Goal: Information Seeking & Learning: Learn about a topic

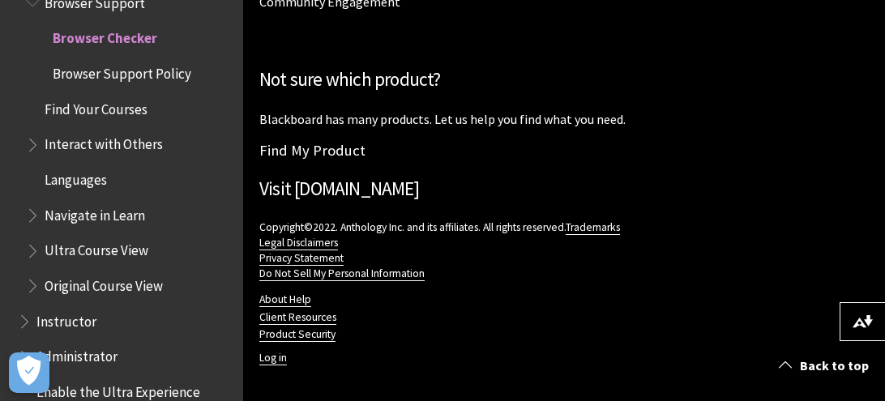
scroll to position [2534, 0]
click at [79, 118] on span "Find Your Courses" at bounding box center [130, 110] width 208 height 28
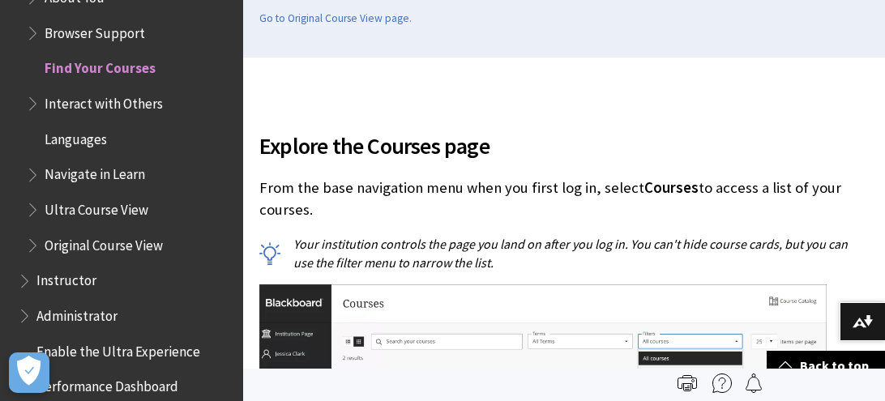
scroll to position [379, 0]
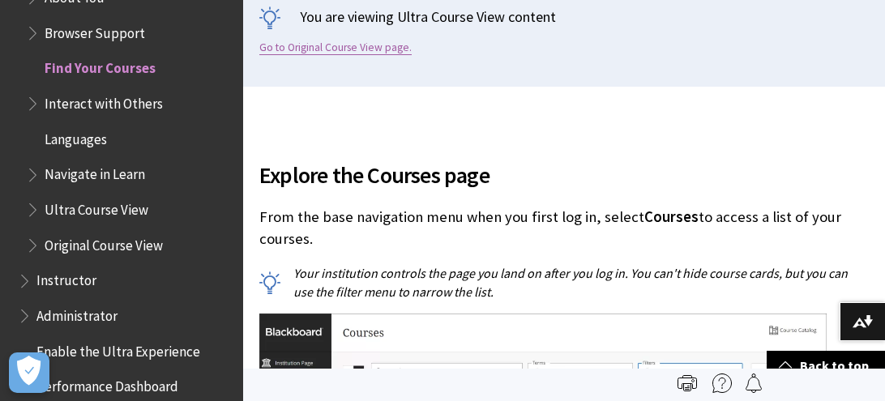
click at [357, 55] on link "Go to Original Course View page." at bounding box center [335, 48] width 152 height 15
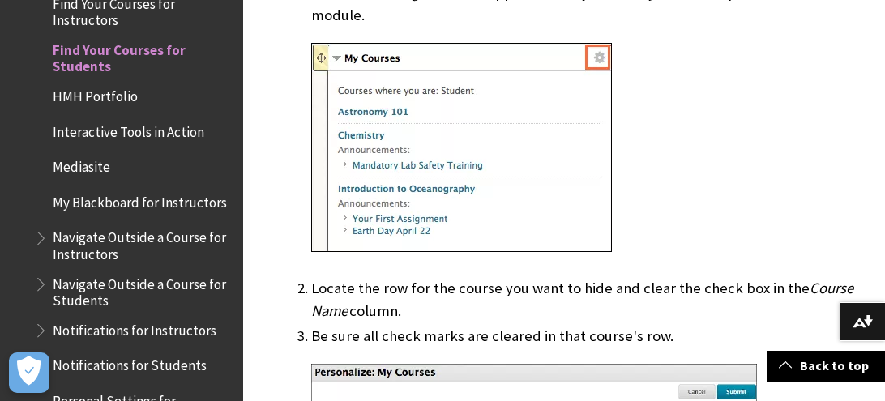
scroll to position [1634, 0]
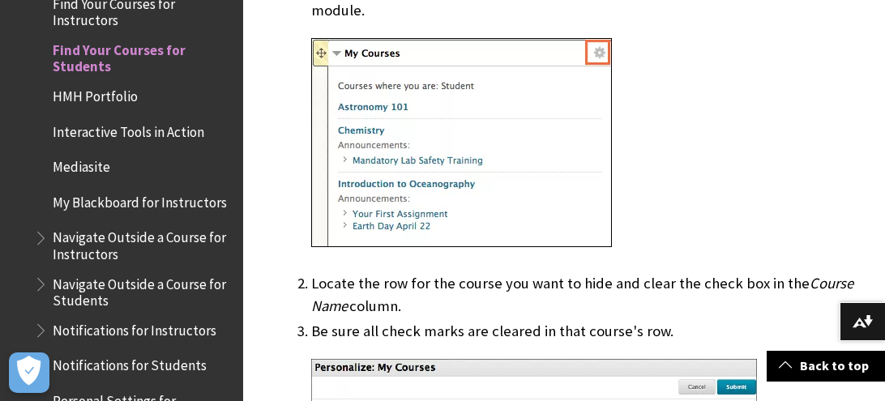
click at [510, 150] on img at bounding box center [461, 142] width 301 height 209
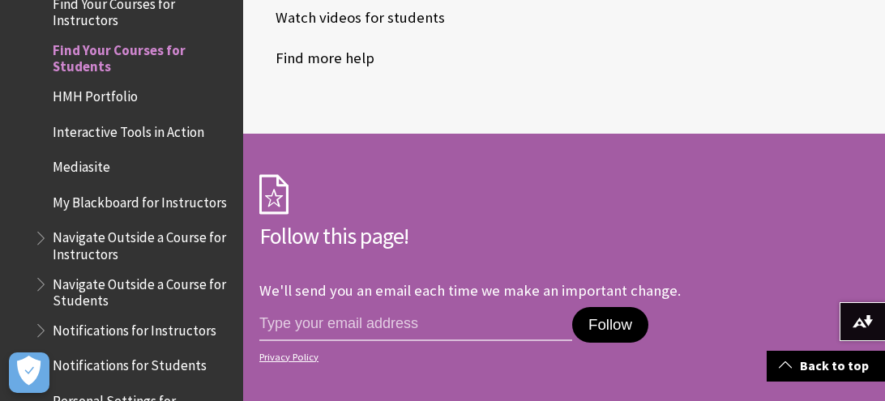
scroll to position [3819, 0]
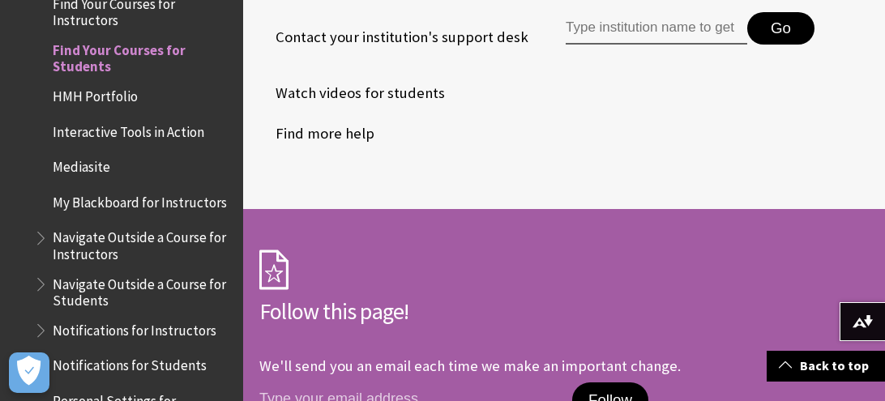
click at [100, 88] on span "HMH Portfolio" at bounding box center [95, 94] width 85 height 22
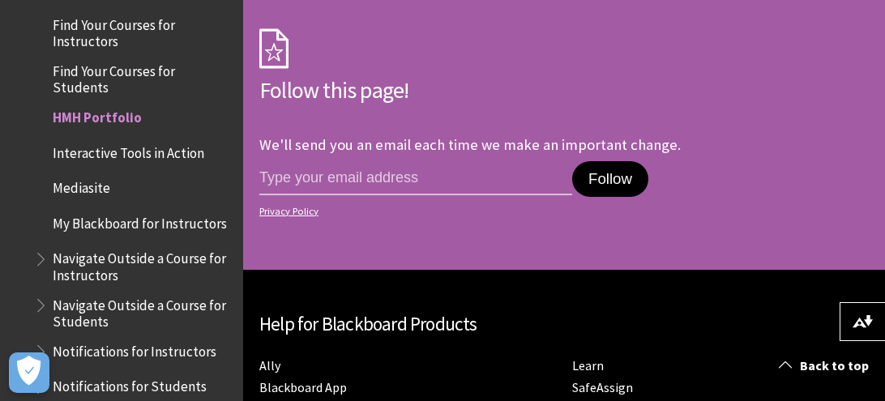
scroll to position [1839, 0]
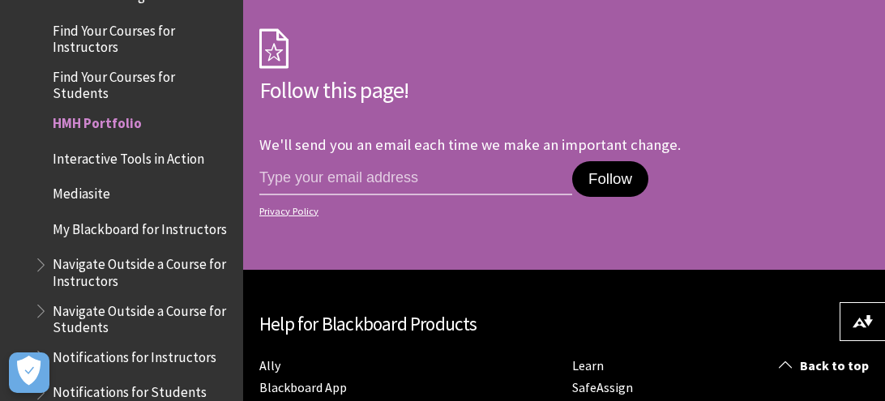
click at [138, 145] on span "Interactive Tools in Action" at bounding box center [129, 156] width 152 height 22
click at [138, 145] on span "Interactive Tools in Action" at bounding box center [136, 156] width 166 height 22
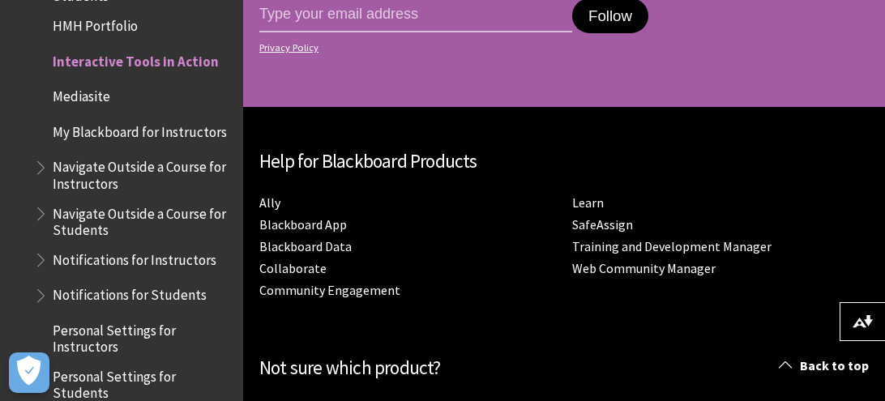
scroll to position [3081, 0]
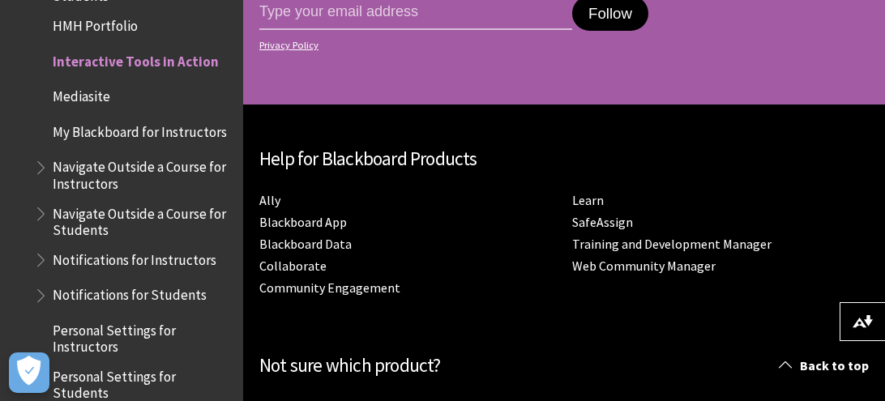
click at [75, 83] on span "Mediasite" at bounding box center [82, 94] width 58 height 22
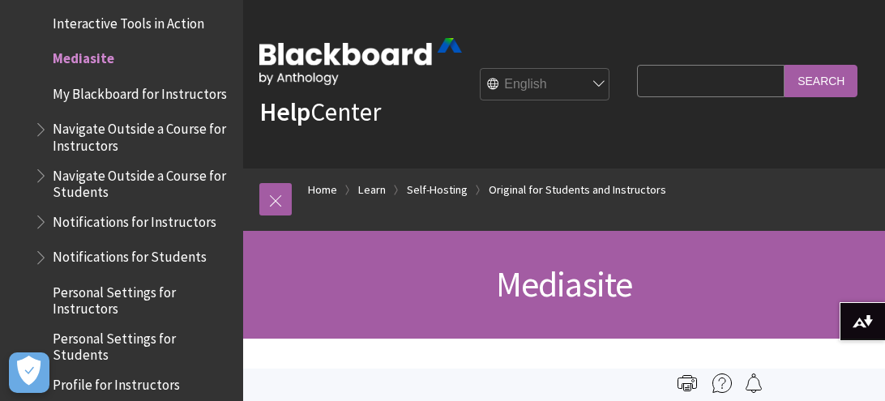
scroll to position [1961, 0]
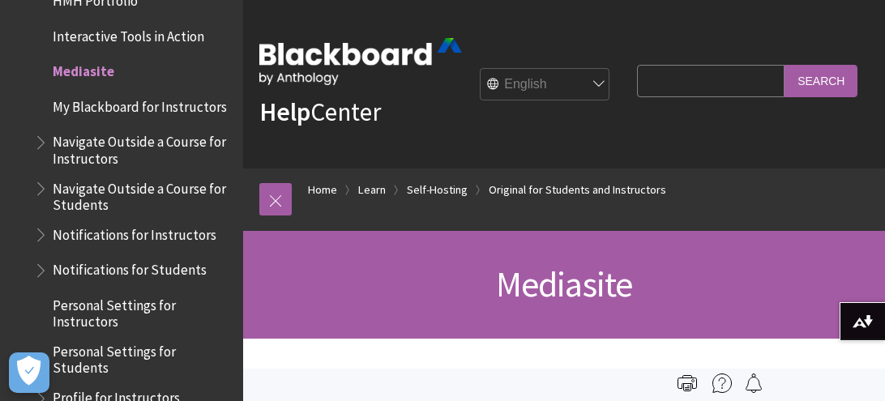
click at [129, 93] on span "My Blackboard for Instructors" at bounding box center [140, 104] width 174 height 22
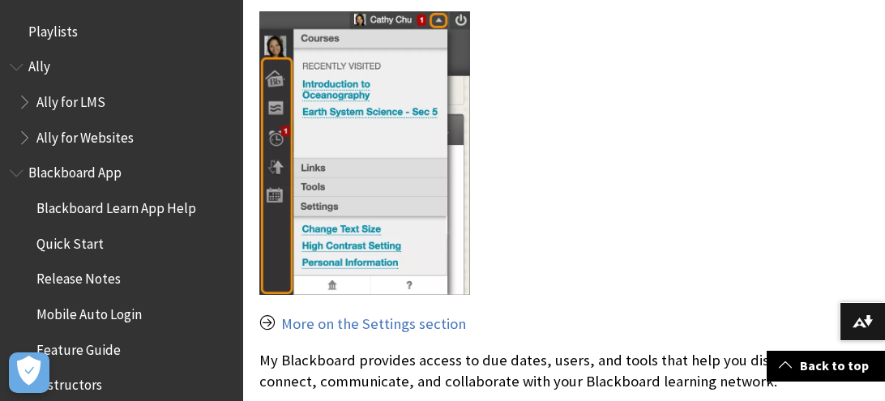
scroll to position [2008, 0]
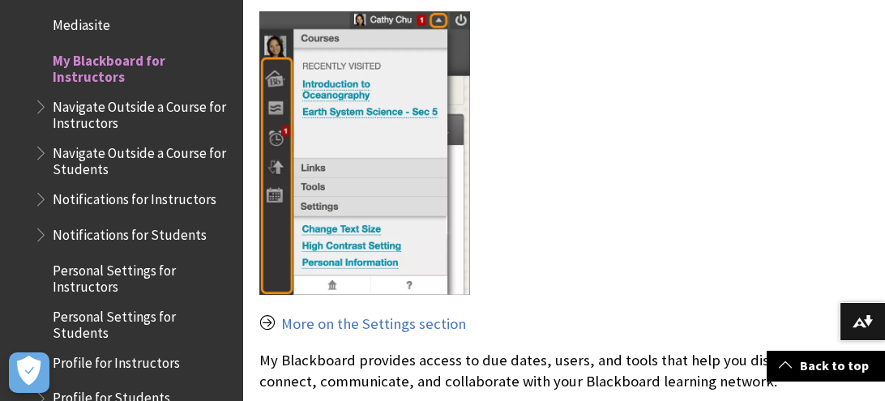
click at [321, 142] on img at bounding box center [364, 153] width 211 height 284
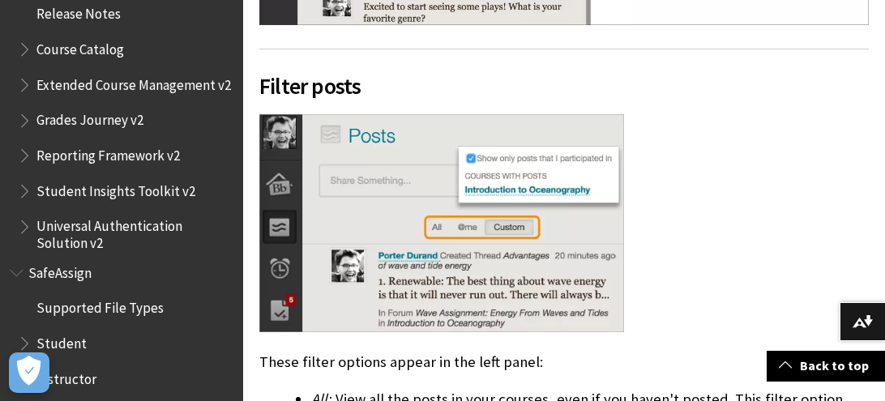
scroll to position [3020, 0]
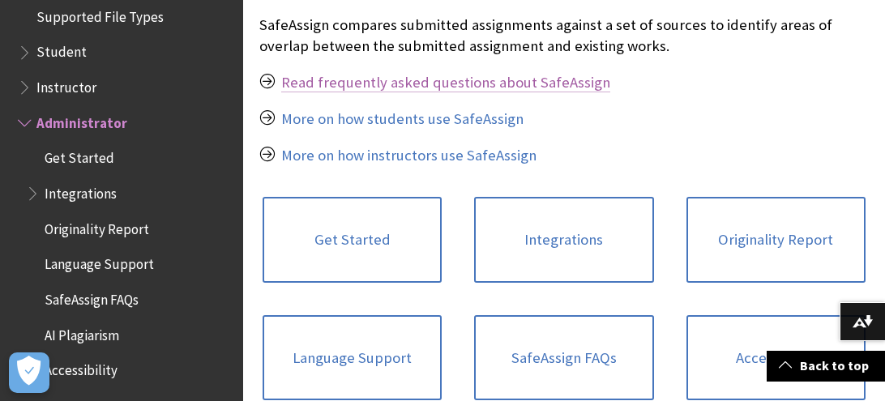
scroll to position [454, 0]
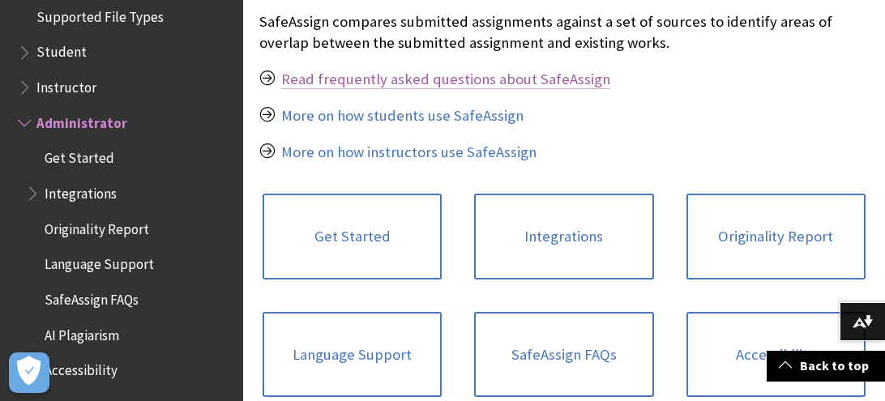
click at [542, 89] on link "Read frequently asked questions about SafeAssign" at bounding box center [445, 79] width 329 height 19
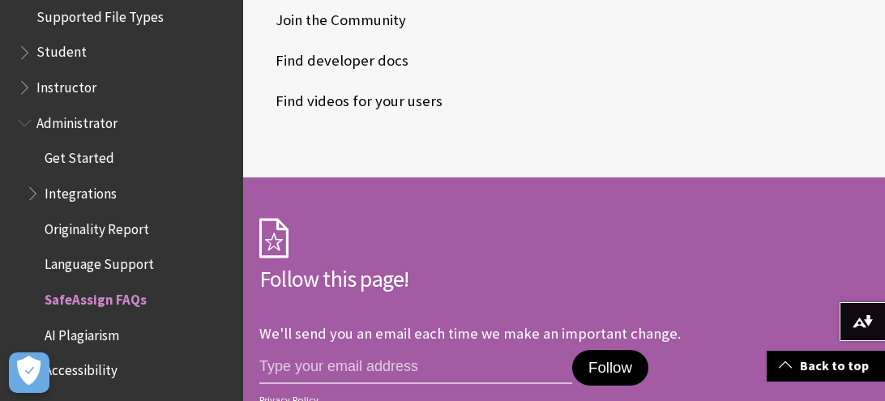
scroll to position [2246, 0]
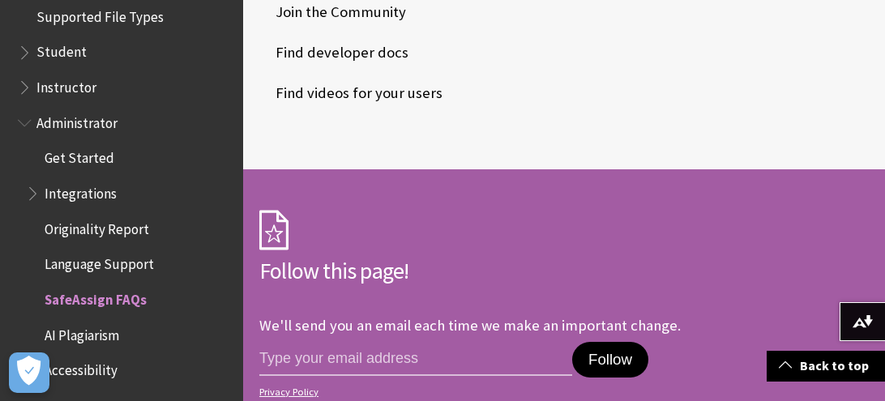
click at [88, 339] on span "AI Plagiarism" at bounding box center [82, 333] width 75 height 22
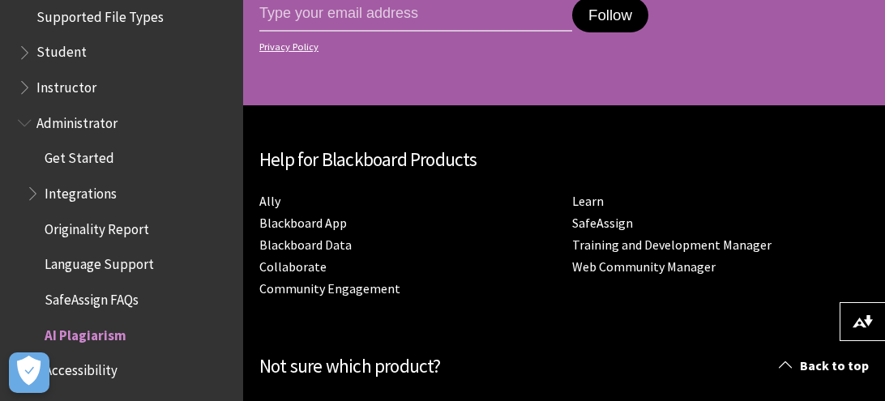
scroll to position [1578, 0]
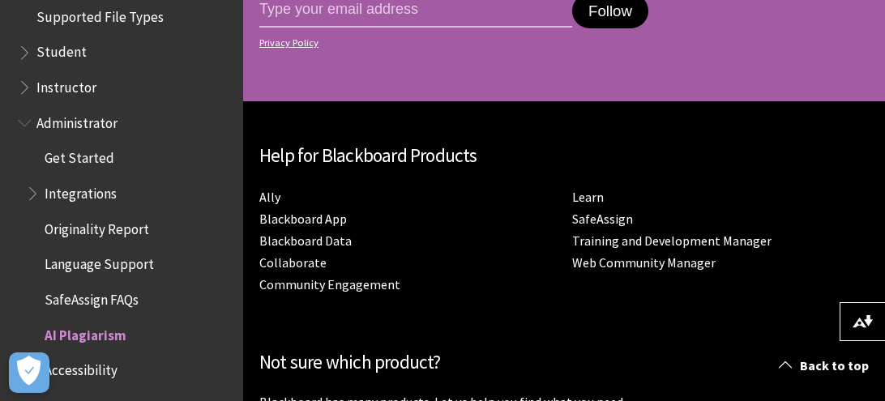
click at [95, 375] on span "Accessibility" at bounding box center [81, 369] width 73 height 22
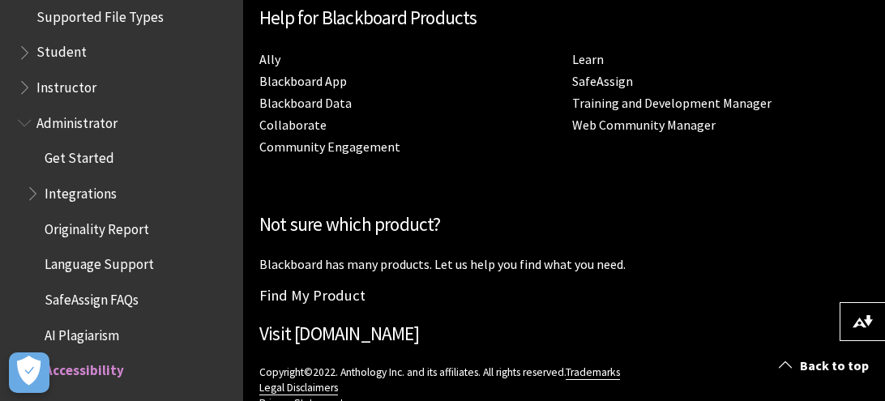
scroll to position [1768, 0]
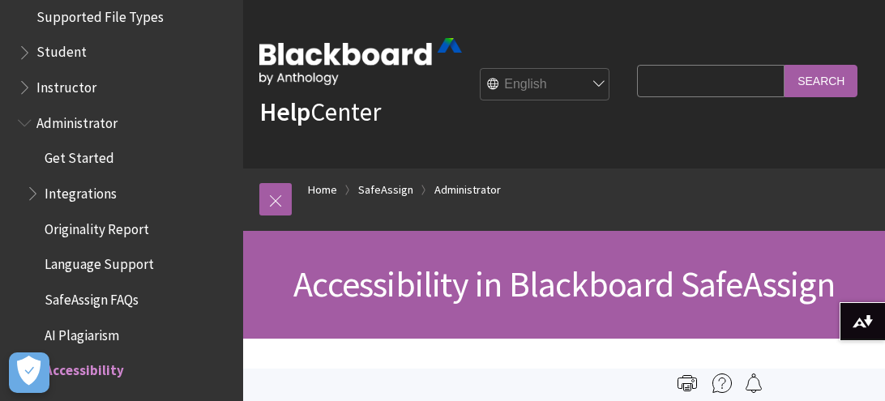
click at [611, 92] on select "English عربية Català Cymraeg Deutsch Español Suomi Français עברית Italiano 日本語 …" at bounding box center [546, 85] width 130 height 32
click at [598, 216] on ol "Home SafeAssign Administrator" at bounding box center [580, 193] width 577 height 48
